Goal: Information Seeking & Learning: Check status

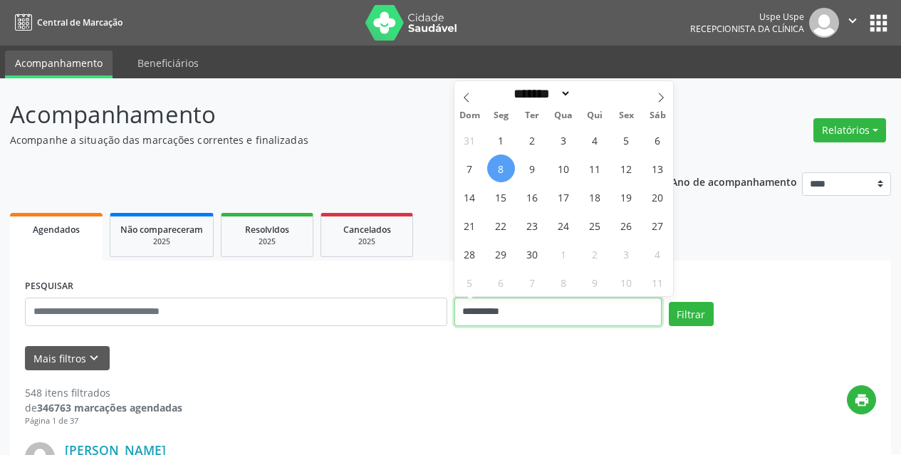
drag, startPoint x: 520, startPoint y: 309, endPoint x: 389, endPoint y: 304, distance: 131.2
click at [389, 304] on div "**********" at bounding box center [450, 306] width 858 height 61
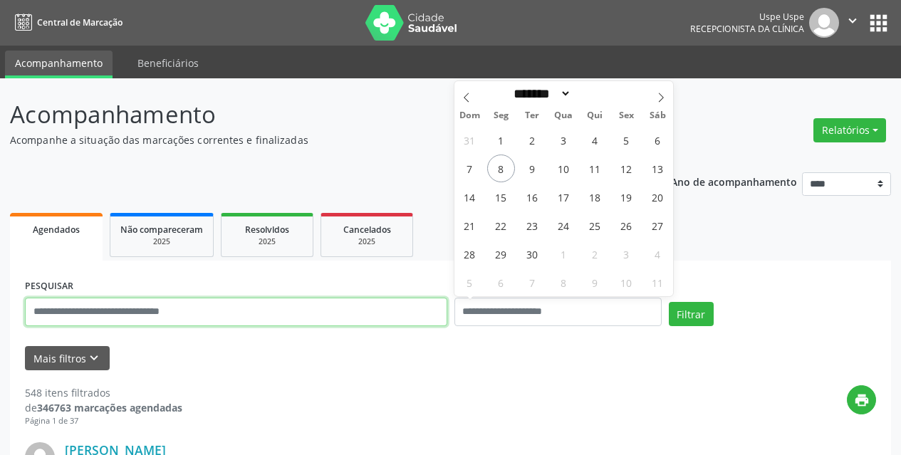
click at [247, 305] on input "text" at bounding box center [236, 312] width 422 height 28
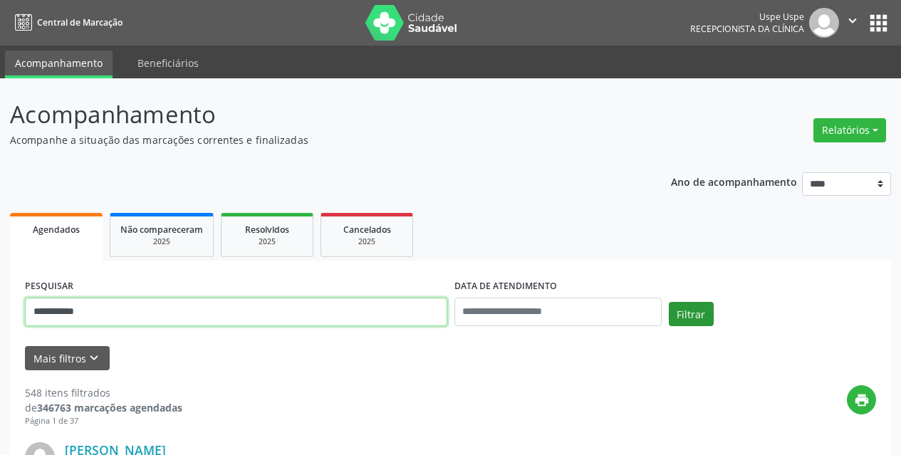
type input "**********"
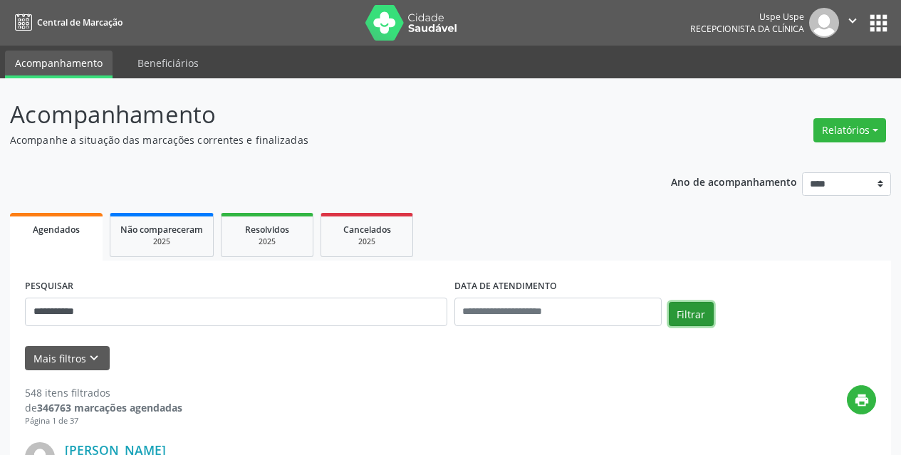
click at [711, 305] on button "Filtrar" at bounding box center [691, 314] width 45 height 24
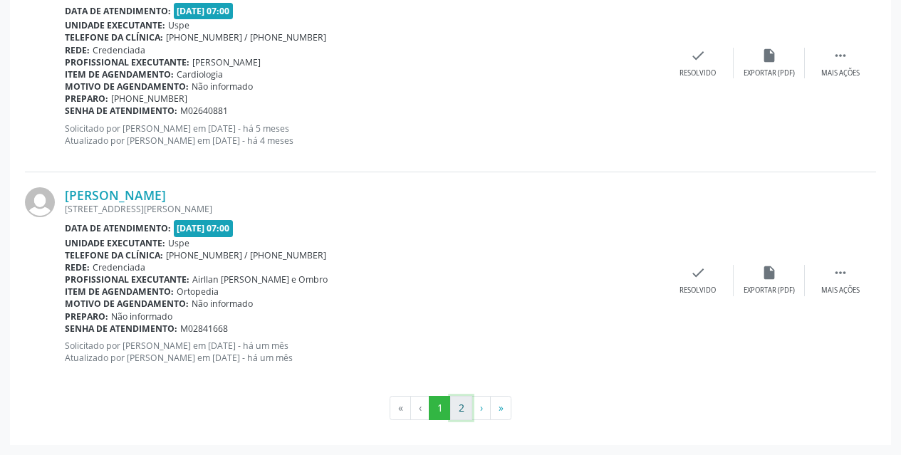
click at [456, 413] on button "2" at bounding box center [461, 408] width 22 height 24
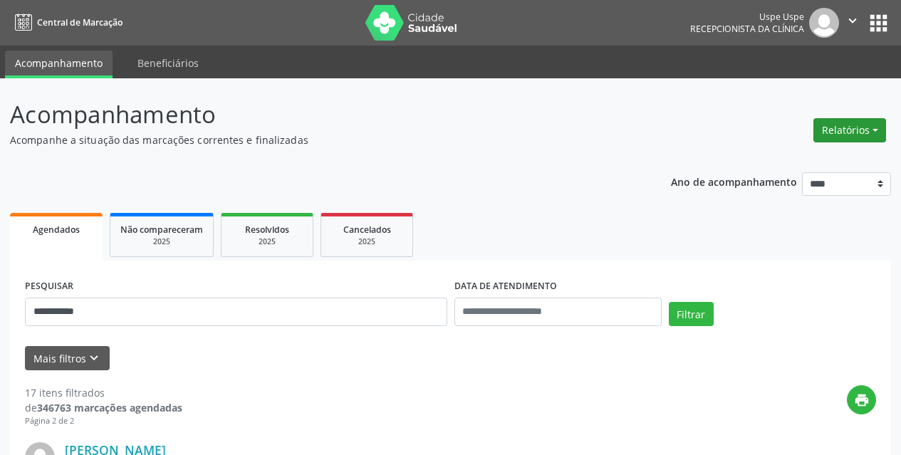
click at [863, 130] on button "Relatórios" at bounding box center [850, 130] width 73 height 24
click at [826, 157] on link "Agendamentos" at bounding box center [810, 161] width 153 height 20
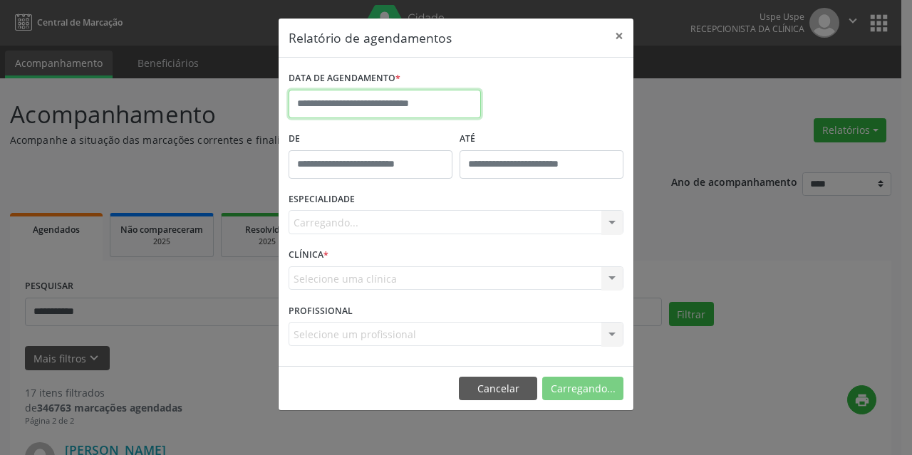
click at [418, 103] on input "text" at bounding box center [385, 104] width 192 height 28
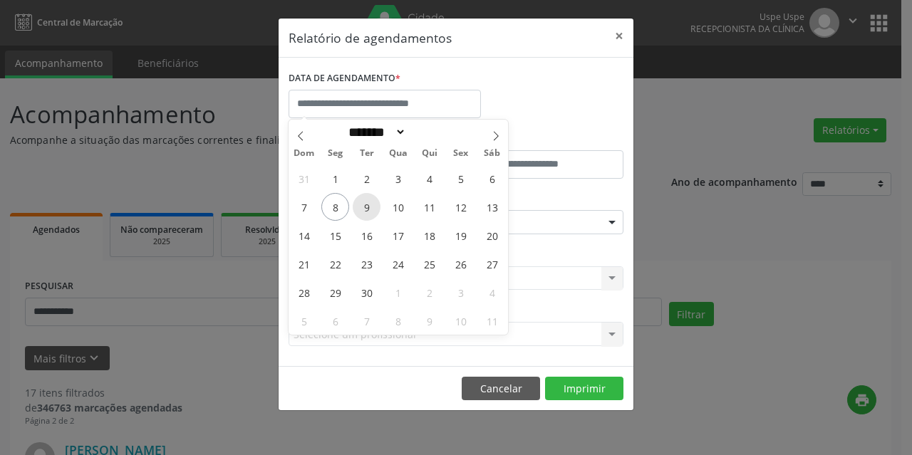
click at [370, 210] on span "9" at bounding box center [367, 207] width 28 height 28
type input "**********"
click at [370, 210] on span "9" at bounding box center [367, 207] width 28 height 28
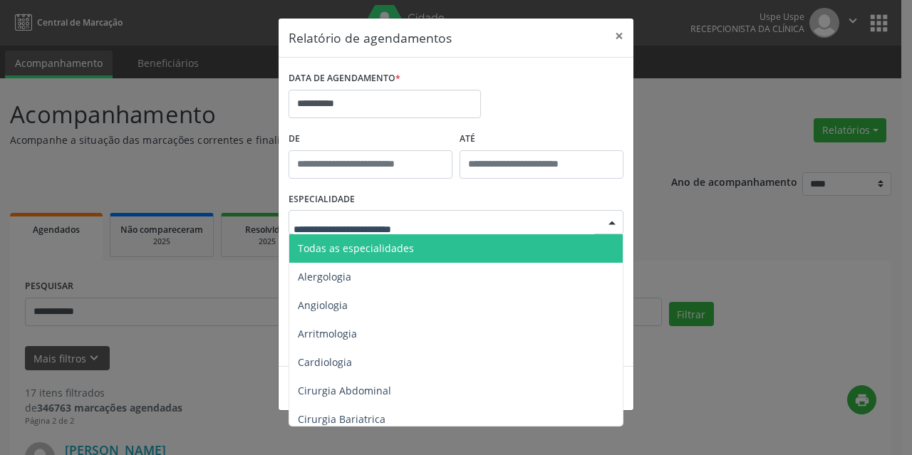
click at [346, 258] on span "Todas as especialidades" at bounding box center [457, 248] width 336 height 28
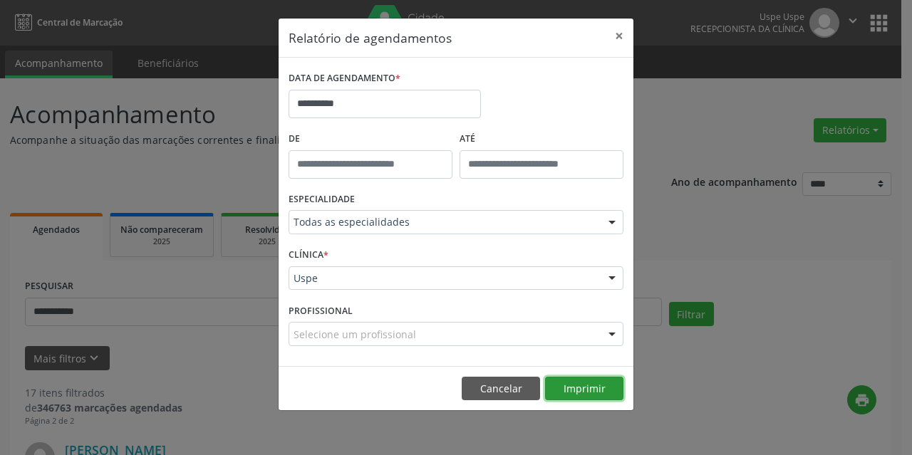
click at [598, 389] on button "Imprimir" at bounding box center [584, 389] width 78 height 24
click at [482, 403] on footer "Cancelar Imprimir" at bounding box center [456, 388] width 355 height 45
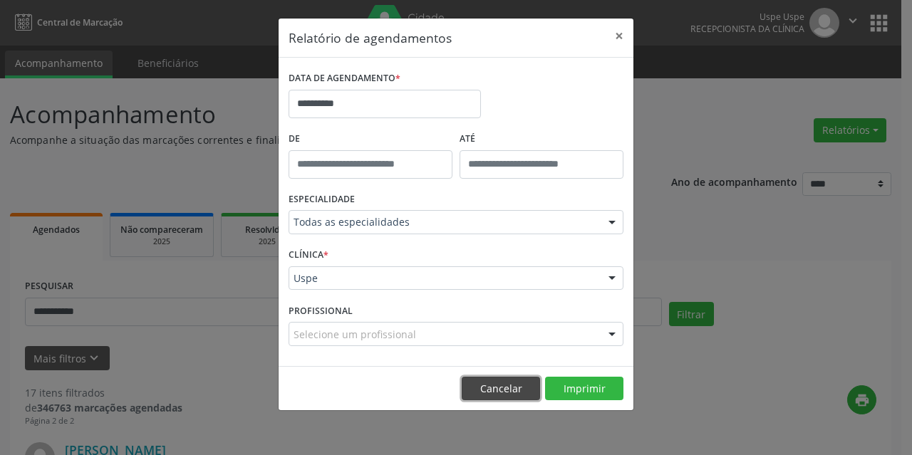
click at [485, 394] on button "Cancelar" at bounding box center [501, 389] width 78 height 24
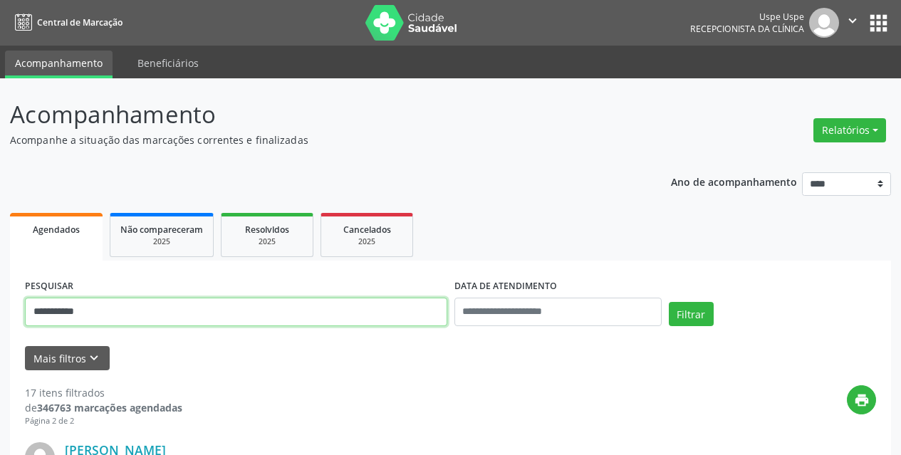
drag, startPoint x: 190, startPoint y: 311, endPoint x: 0, endPoint y: 331, distance: 190.6
type input "**********"
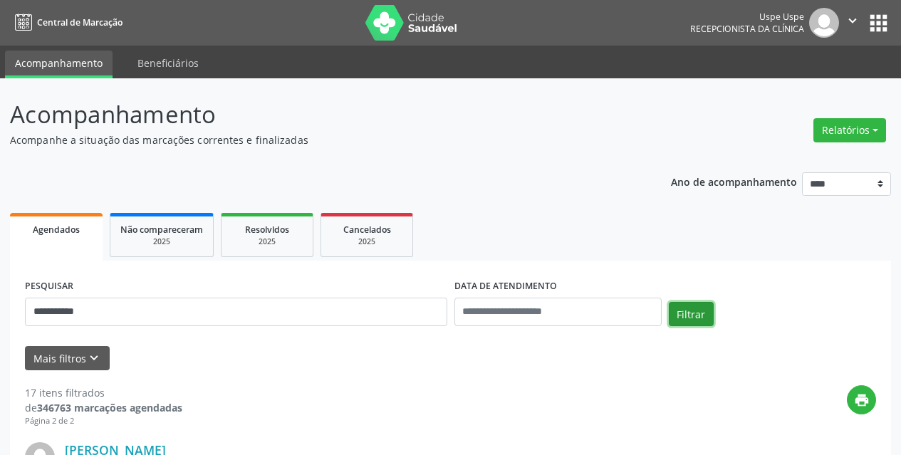
click at [682, 304] on button "Filtrar" at bounding box center [691, 314] width 45 height 24
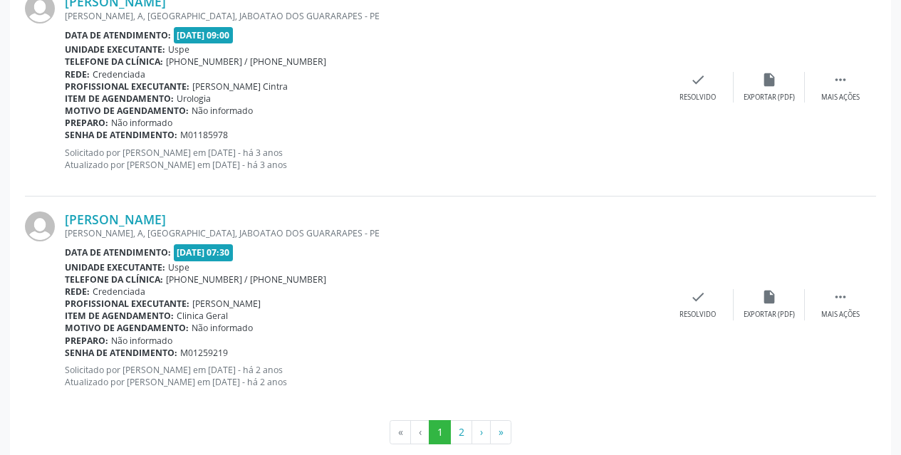
scroll to position [3301, 0]
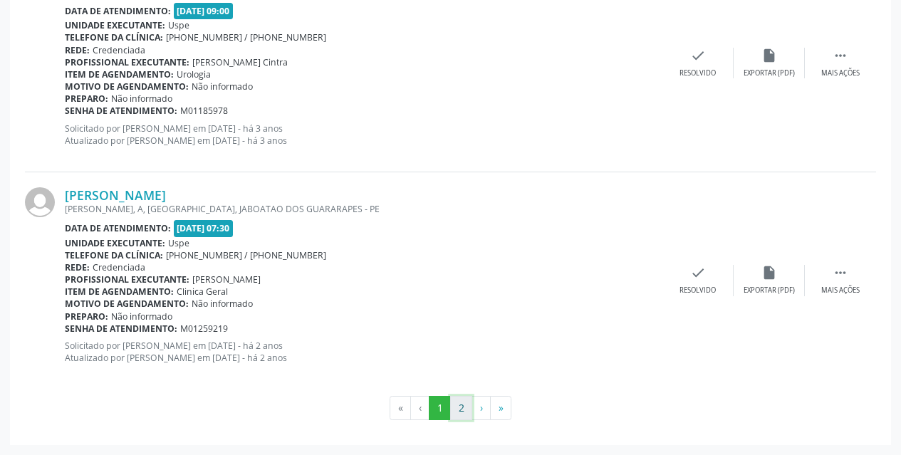
click at [461, 410] on button "2" at bounding box center [461, 408] width 22 height 24
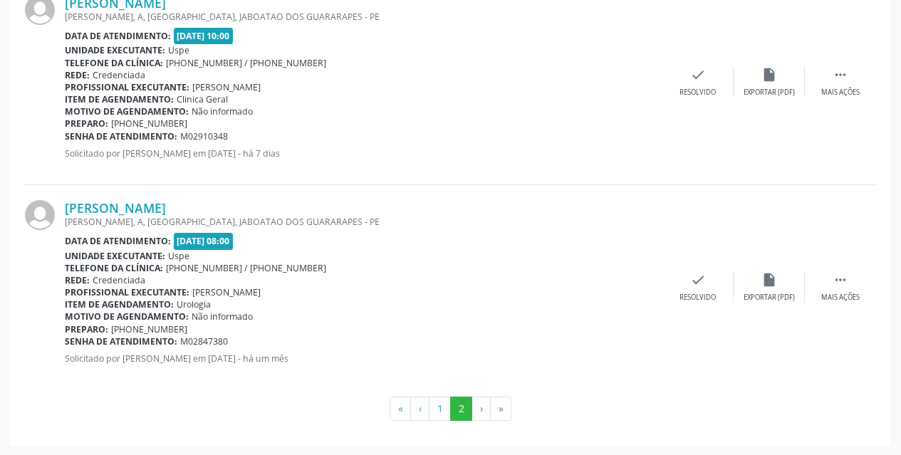
scroll to position [1754, 0]
